Goal: Task Accomplishment & Management: Complete application form

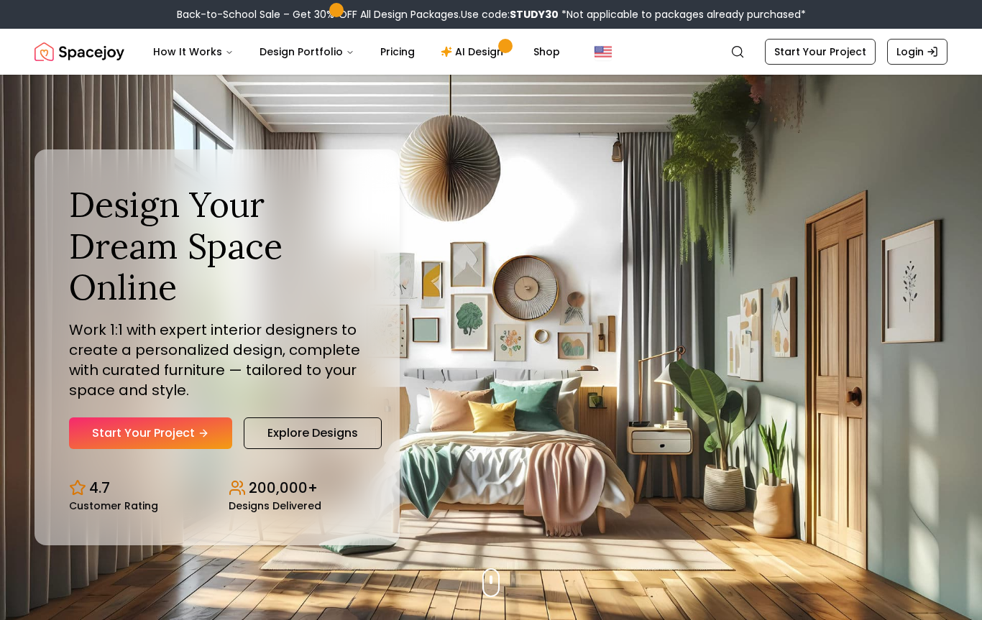
click at [829, 50] on link "Start Your Project" at bounding box center [820, 52] width 111 height 26
click at [849, 46] on link "Start Your Project" at bounding box center [820, 52] width 111 height 26
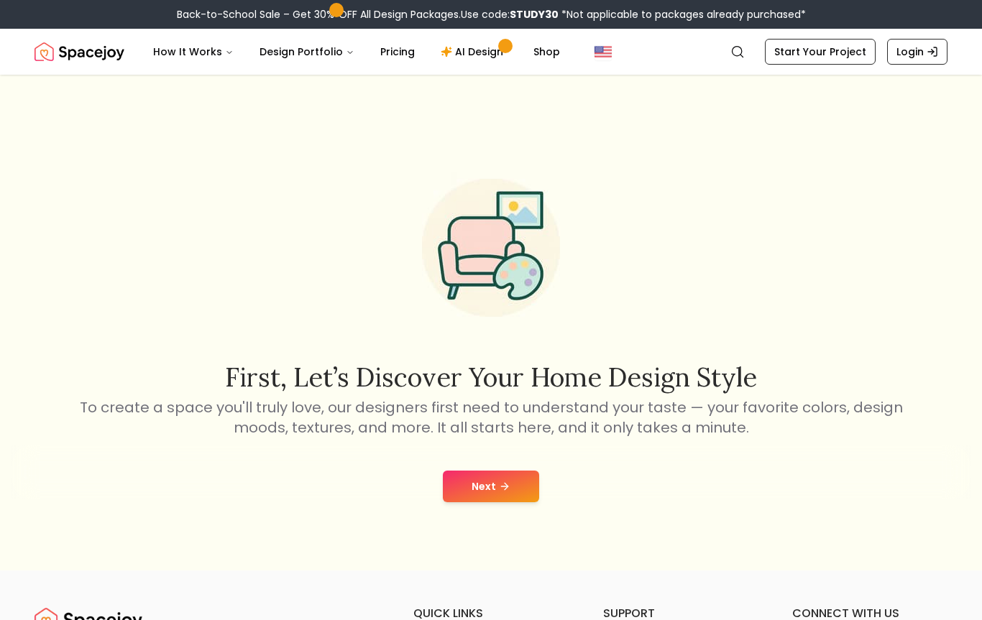
click at [826, 60] on link "Start Your Project" at bounding box center [820, 52] width 111 height 26
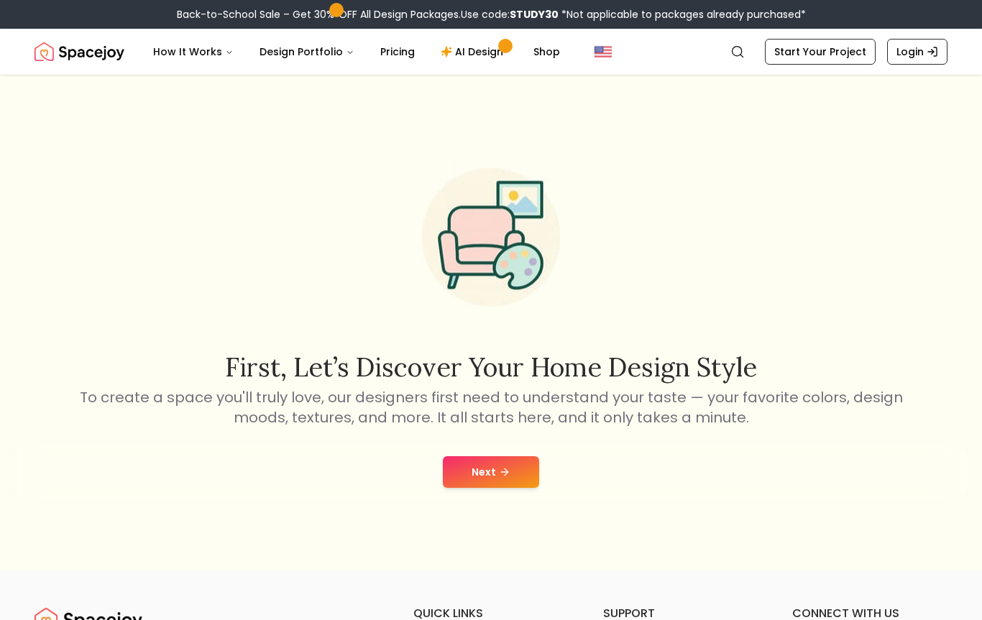
click at [520, 472] on button "Next" at bounding box center [491, 472] width 96 height 32
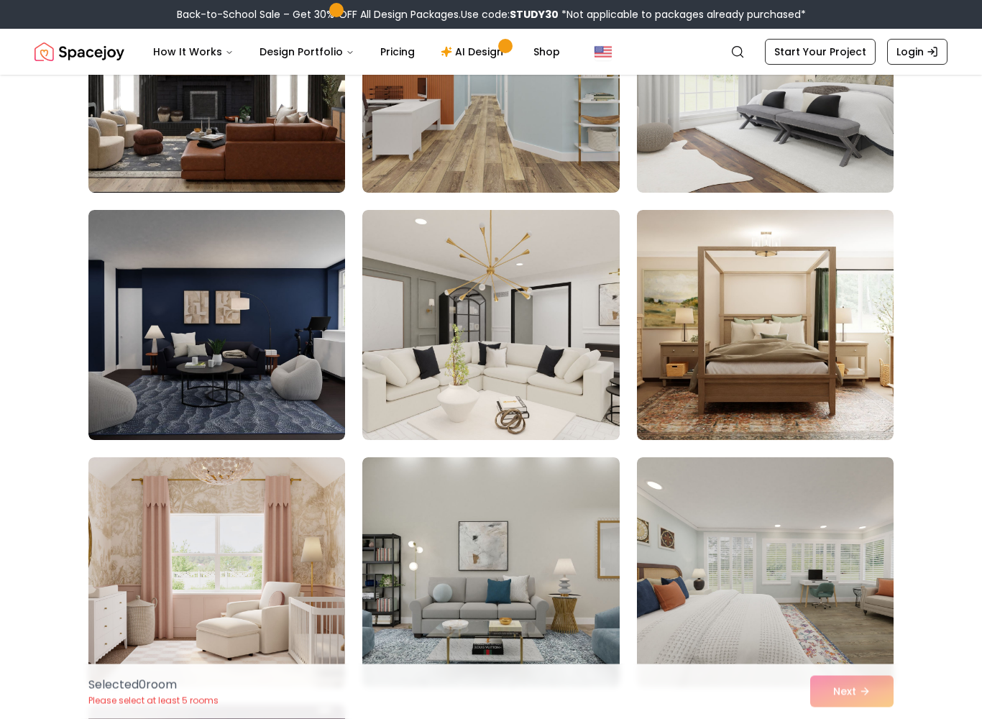
scroll to position [236, 0]
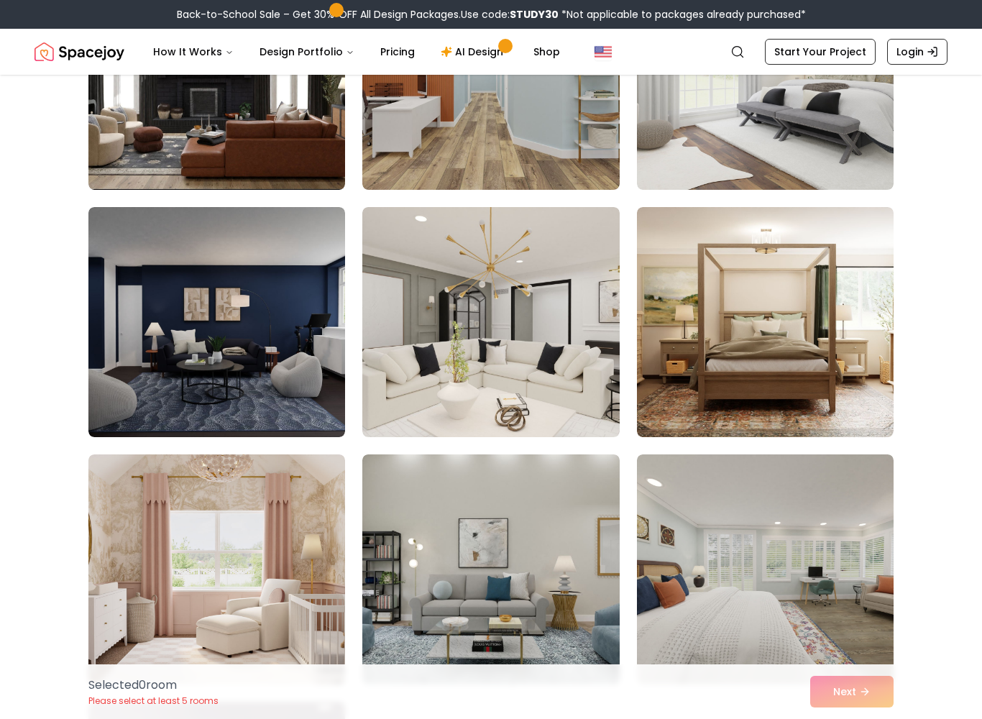
click at [553, 395] on img at bounding box center [490, 322] width 257 height 230
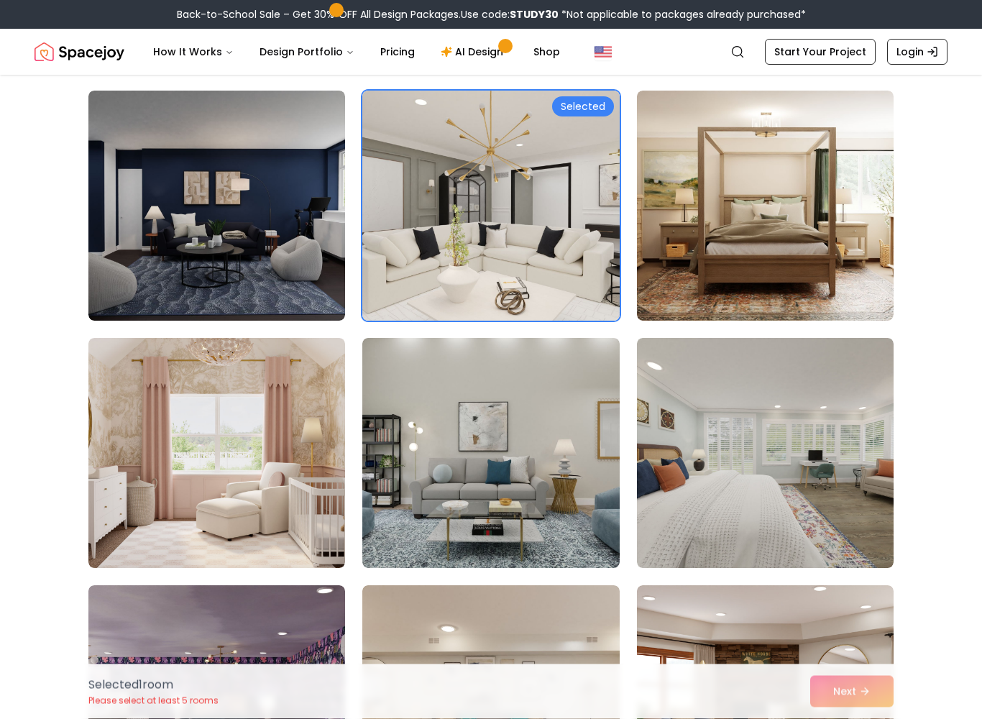
scroll to position [352, 0]
click at [804, 275] on img at bounding box center [765, 206] width 257 height 230
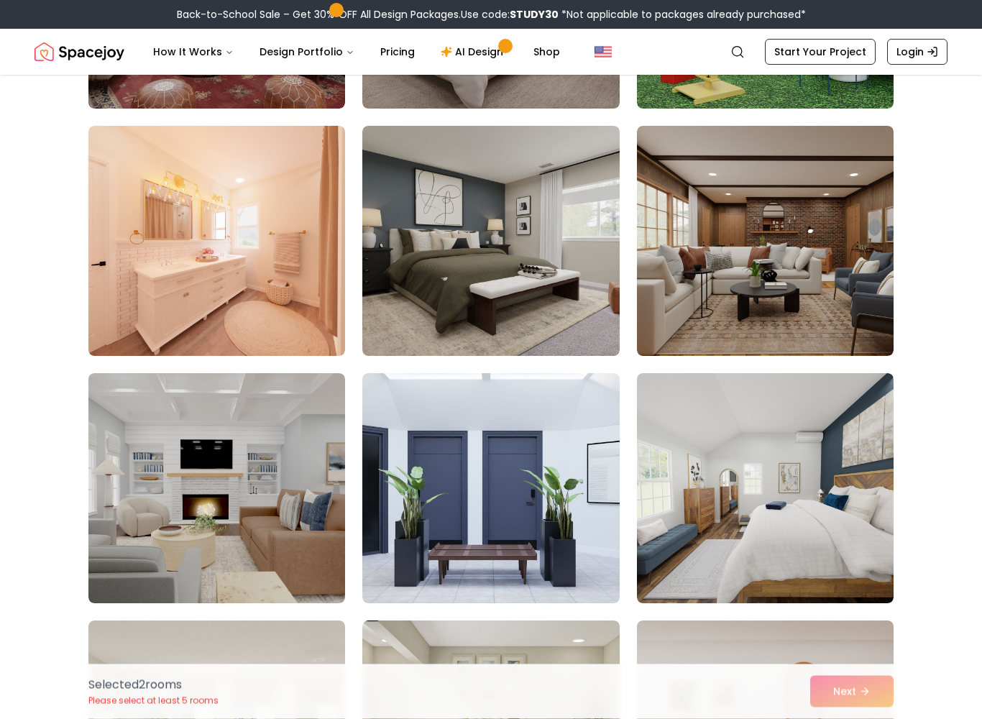
scroll to position [1801, 0]
click at [285, 521] on img at bounding box center [216, 488] width 257 height 230
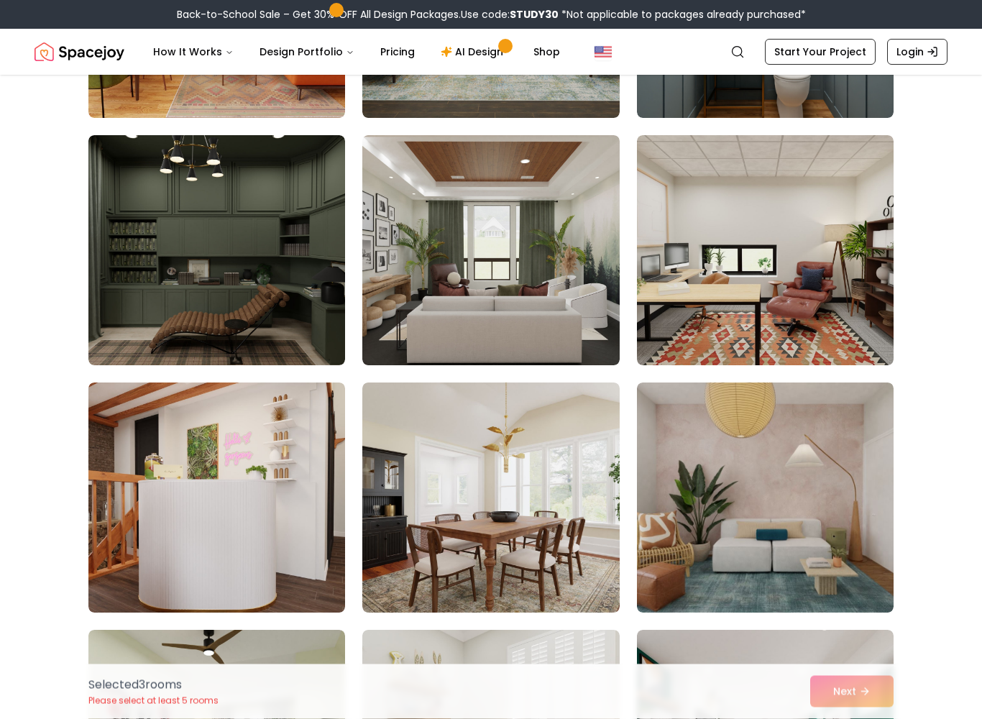
scroll to position [4264, 0]
click at [289, 320] on img at bounding box center [216, 250] width 257 height 230
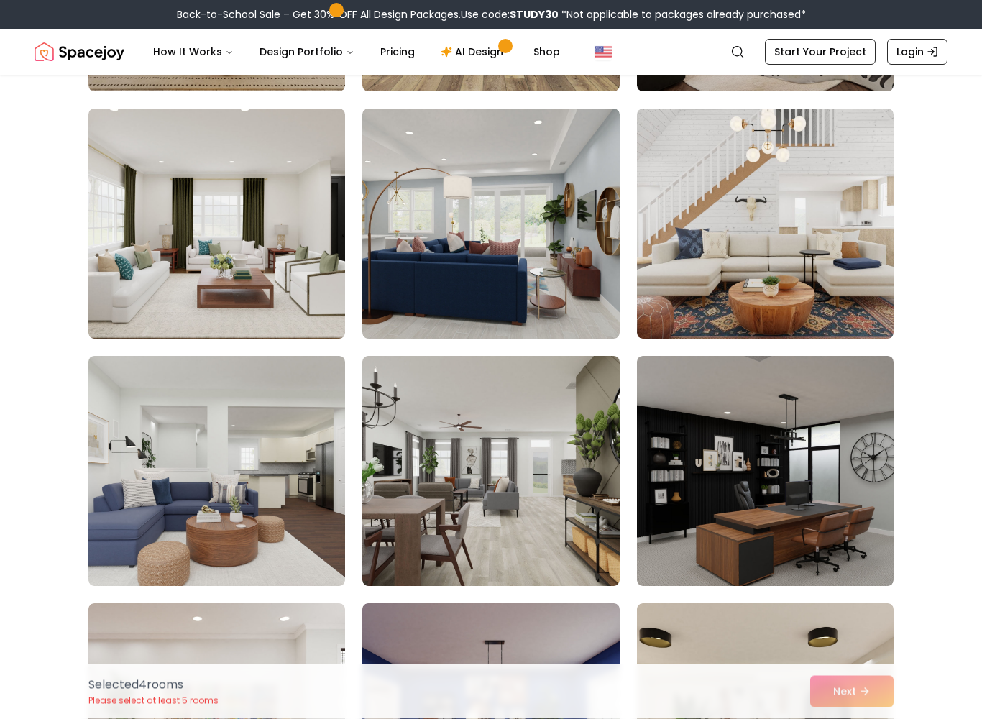
scroll to position [7010, 0]
click at [296, 299] on img at bounding box center [216, 224] width 257 height 230
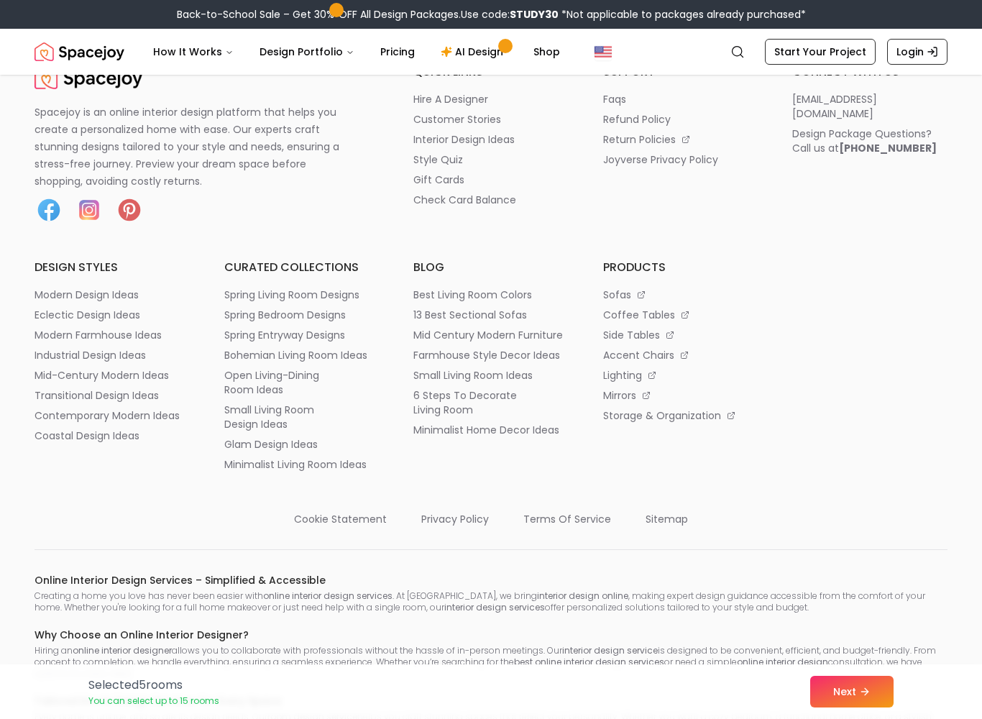
scroll to position [8577, 0]
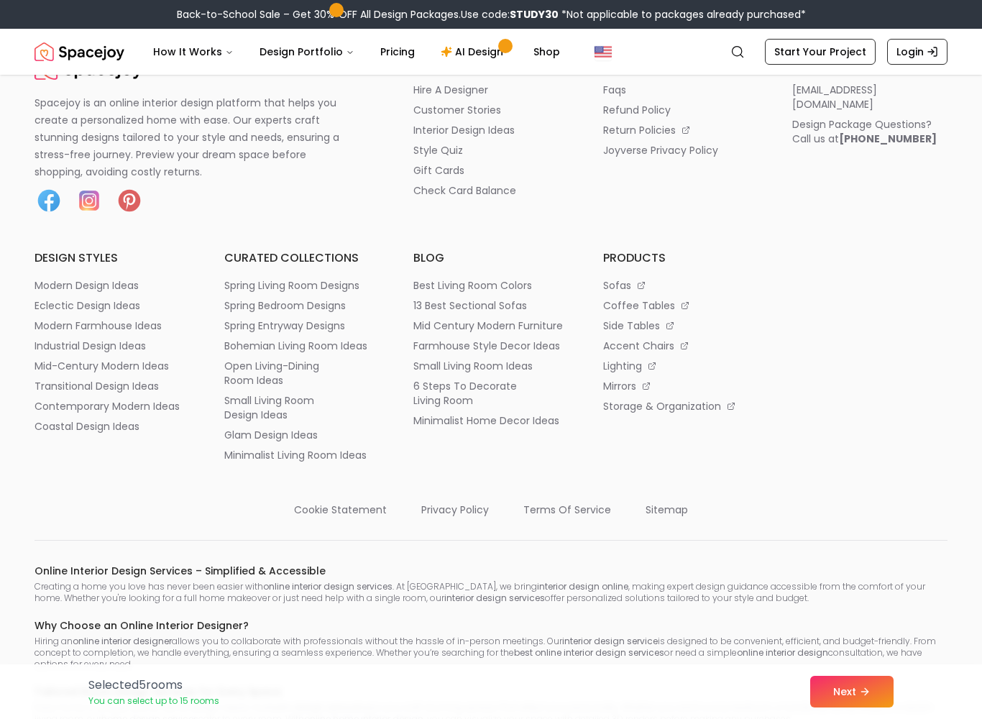
click at [864, 620] on icon at bounding box center [865, 692] width 12 height 12
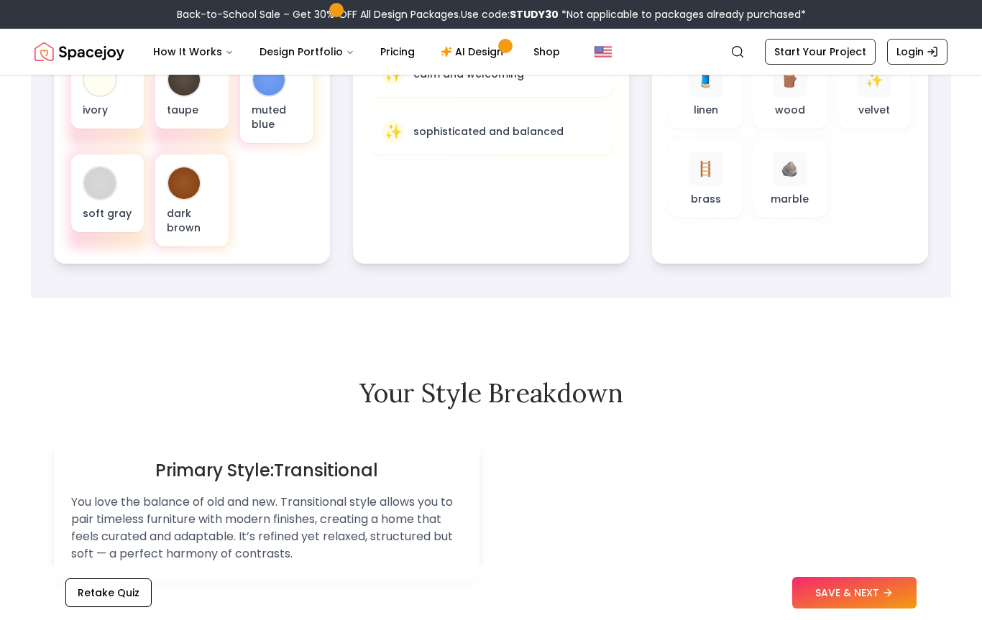
scroll to position [587, 0]
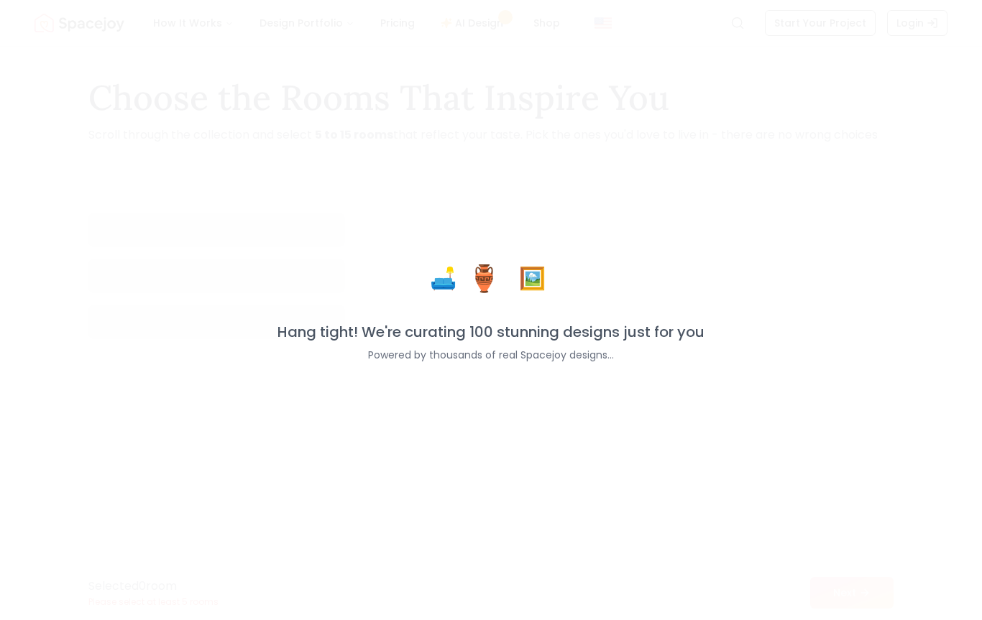
scroll to position [1140, 0]
